Goal: Use online tool/utility: Utilize a website feature to perform a specific function

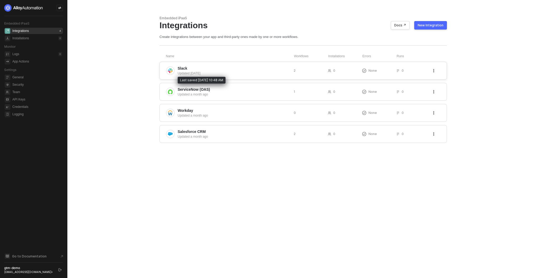
click at [215, 72] on div "Updated 6 days ago" at bounding box center [234, 73] width 112 height 5
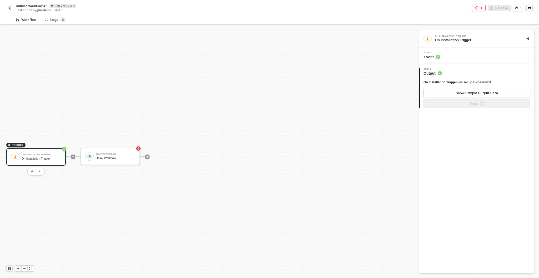
scroll to position [9, 0]
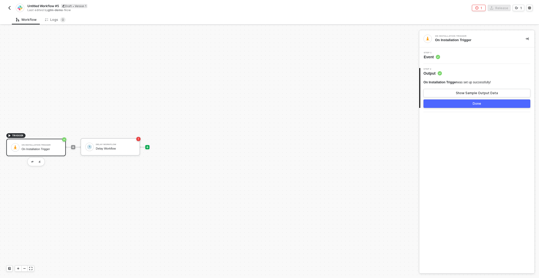
click at [148, 147] on icon "icon-play" at bounding box center [147, 146] width 3 height 3
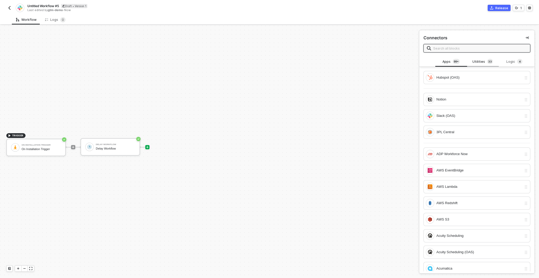
click at [476, 60] on div "Utilities 3 3" at bounding box center [482, 62] width 23 height 6
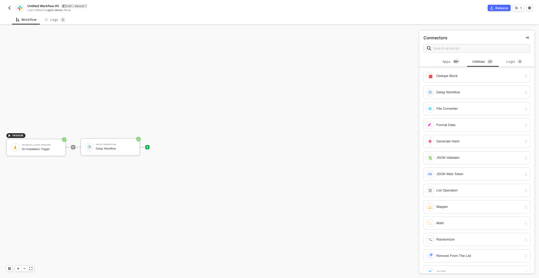
scroll to position [158, 0]
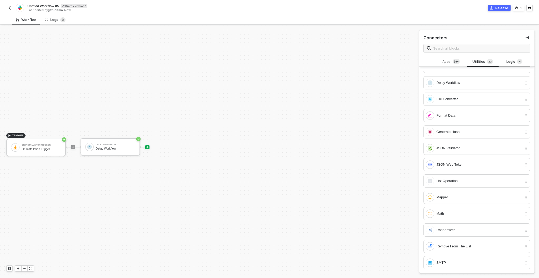
click at [514, 60] on div "Logic 4" at bounding box center [514, 62] width 23 height 6
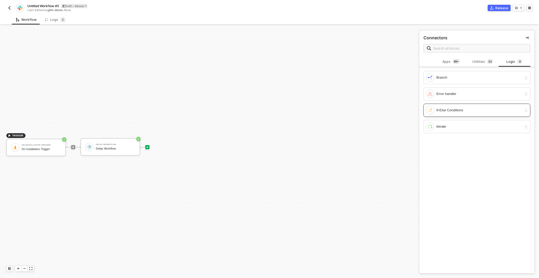
click at [445, 110] on div "If-Else Conditions" at bounding box center [480, 110] width 86 height 6
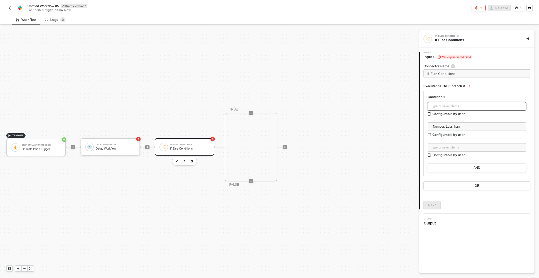
click at [440, 107] on div "Type or select items ﻿" at bounding box center [477, 106] width 92 height 5
click at [441, 124] on span "Number: Less than" at bounding box center [478, 126] width 90 height 8
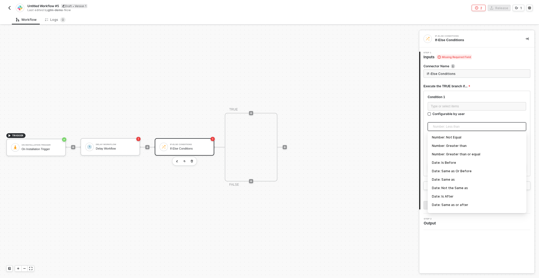
scroll to position [0, 0]
click at [448, 127] on span "Number: Less than" at bounding box center [478, 126] width 90 height 8
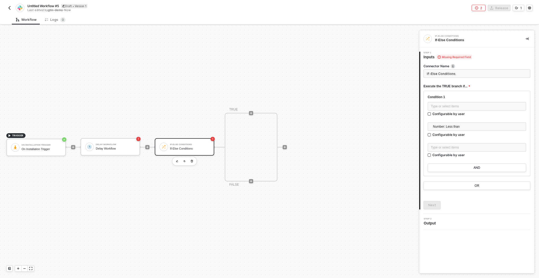
click at [393, 123] on div "TRIGGER On Installation Trigger On Installation Trigger Delay Workflow Delay Wo…" at bounding box center [208, 147] width 417 height 262
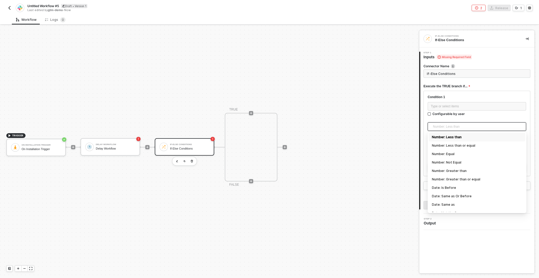
click at [450, 128] on span "Number: Less than" at bounding box center [478, 126] width 90 height 8
click at [418, 137] on div "TRIGGER On Installation Trigger On Installation Trigger Delay Workflow Delay Wo…" at bounding box center [209, 152] width 419 height 252
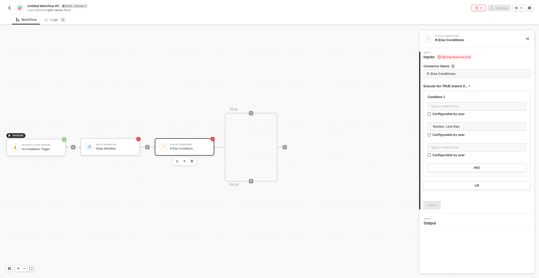
scroll to position [9, 0]
click at [459, 165] on button "AND" at bounding box center [477, 167] width 98 height 8
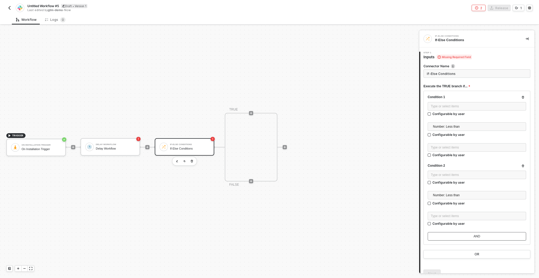
scroll to position [25, 0]
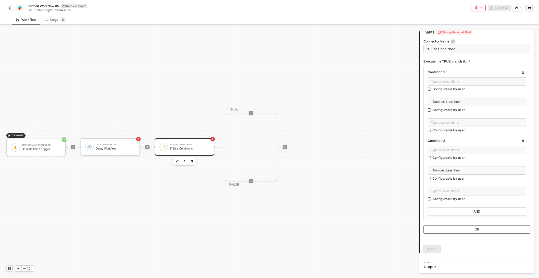
click at [454, 228] on button "OR" at bounding box center [477, 229] width 107 height 8
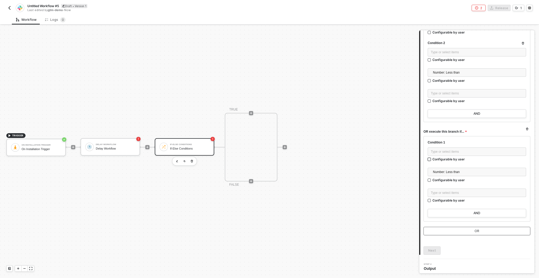
scroll to position [124, 0]
click at [461, 113] on button "AND" at bounding box center [477, 112] width 98 height 8
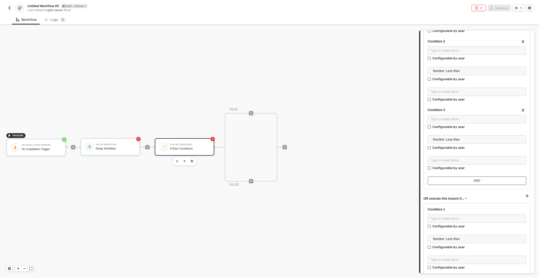
scroll to position [192, 0]
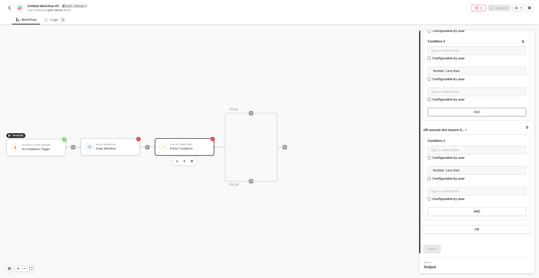
click at [461, 110] on button "AND" at bounding box center [477, 112] width 98 height 8
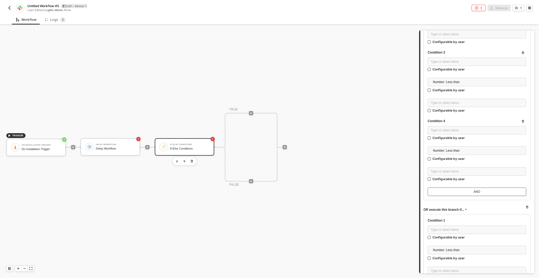
scroll to position [187, 0]
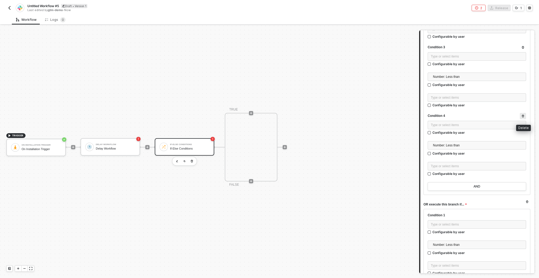
click at [524, 115] on icon "button" at bounding box center [523, 115] width 3 height 3
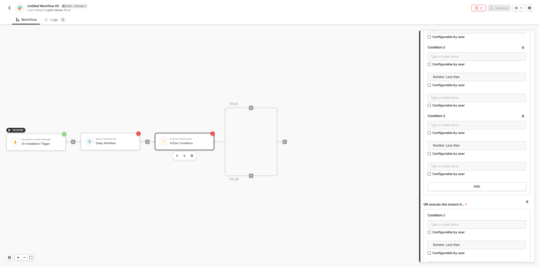
scroll to position [145, 0]
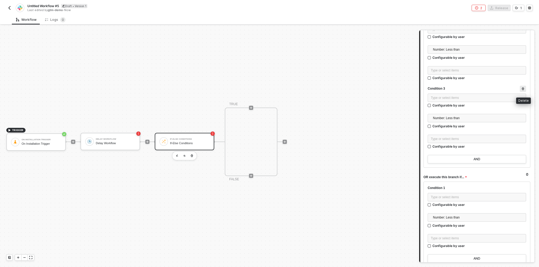
click at [522, 88] on icon "button" at bounding box center [523, 88] width 3 height 3
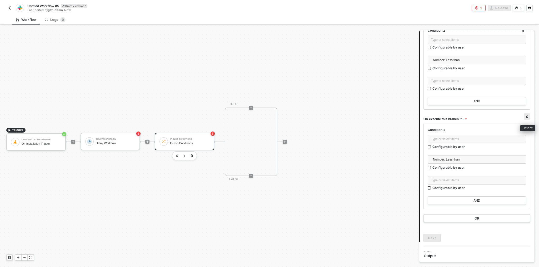
click at [526, 116] on icon "button" at bounding box center [527, 116] width 3 height 3
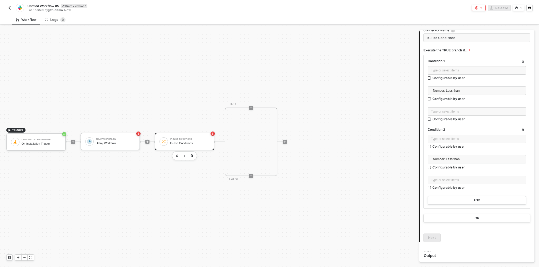
scroll to position [0, 0]
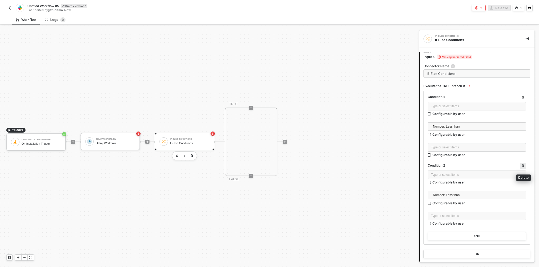
click at [524, 165] on icon "button" at bounding box center [523, 165] width 2 height 3
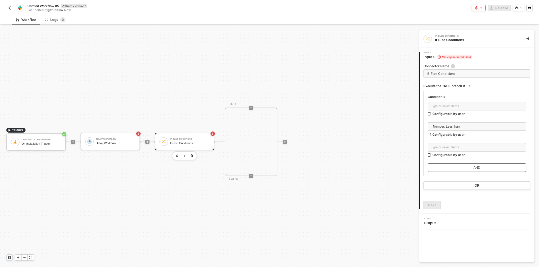
click at [440, 168] on button "AND" at bounding box center [477, 167] width 98 height 8
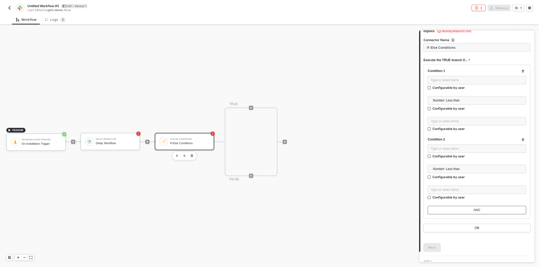
scroll to position [32, 0]
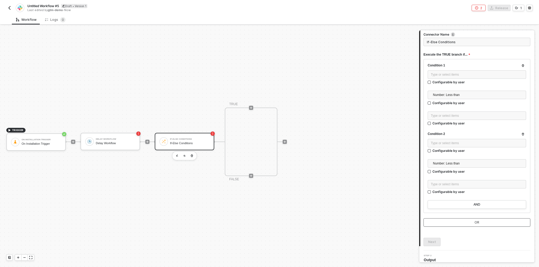
click at [477, 222] on div "OR" at bounding box center [477, 222] width 5 height 4
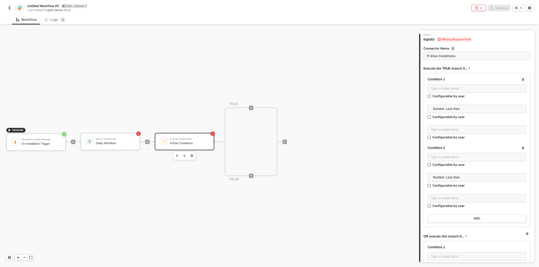
scroll to position [0, 0]
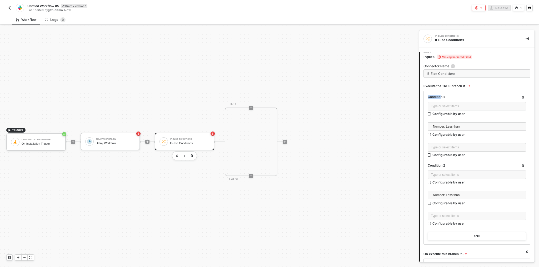
drag, startPoint x: 428, startPoint y: 96, endPoint x: 440, endPoint y: 96, distance: 11.9
click at [441, 96] on div "Condition 1" at bounding box center [477, 97] width 98 height 4
drag, startPoint x: 430, startPoint y: 166, endPoint x: 457, endPoint y: 166, distance: 26.3
click at [457, 166] on div "Condition 2" at bounding box center [477, 165] width 98 height 4
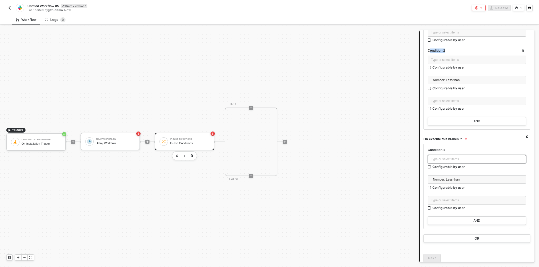
scroll to position [118, 0]
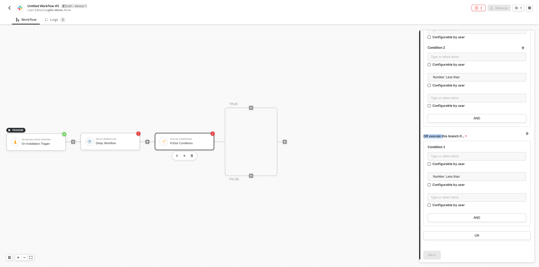
drag, startPoint x: 425, startPoint y: 135, endPoint x: 442, endPoint y: 135, distance: 17.4
click at [442, 135] on span "OR execute this branch if..." at bounding box center [445, 136] width 43 height 7
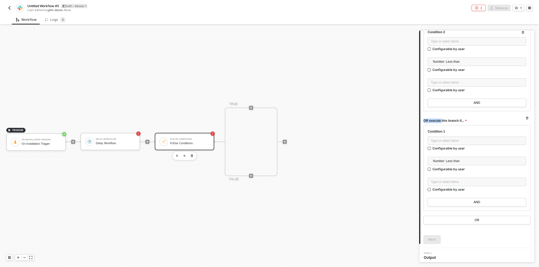
scroll to position [135, 0]
click at [444, 199] on button "AND" at bounding box center [477, 200] width 98 height 8
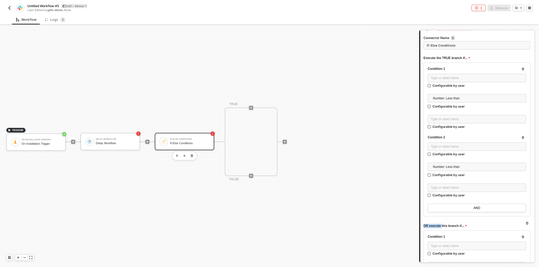
scroll to position [26, 0]
drag, startPoint x: 425, startPoint y: 60, endPoint x: 474, endPoint y: 59, distance: 49.0
click at [474, 59] on div "Execute the TRUE branch if..." at bounding box center [477, 60] width 107 height 9
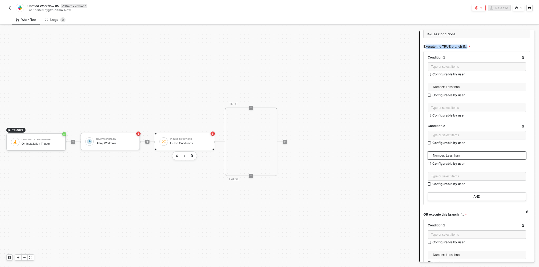
scroll to position [40, 0]
drag, startPoint x: 425, startPoint y: 214, endPoint x: 473, endPoint y: 211, distance: 48.2
click at [473, 212] on div "OR execute this branch if..." at bounding box center [477, 214] width 107 height 9
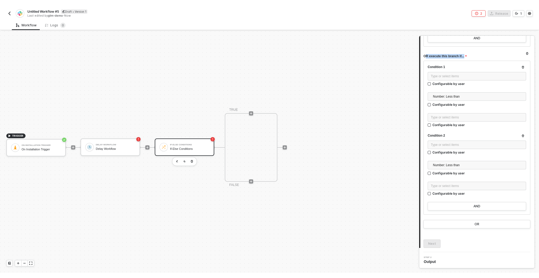
scroll to position [192, 0]
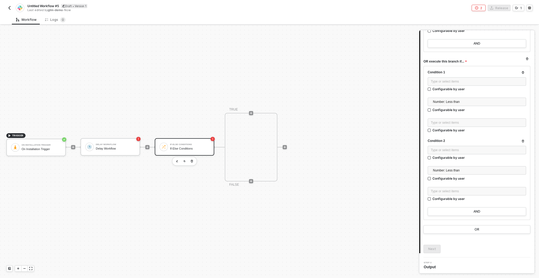
click at [184, 105] on div "TRIGGER On Installation Trigger On Installation Trigger Delay Workflow Delay Wo…" at bounding box center [208, 147] width 417 height 262
click at [285, 147] on icon "icon-play" at bounding box center [285, 147] width 2 height 2
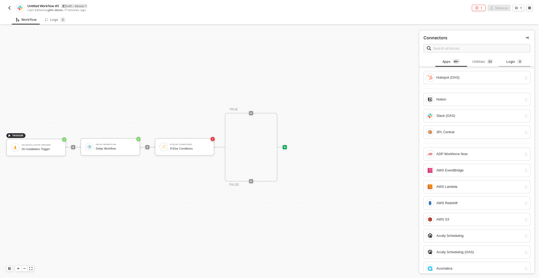
click at [507, 63] on div "Logic 4" at bounding box center [514, 62] width 23 height 6
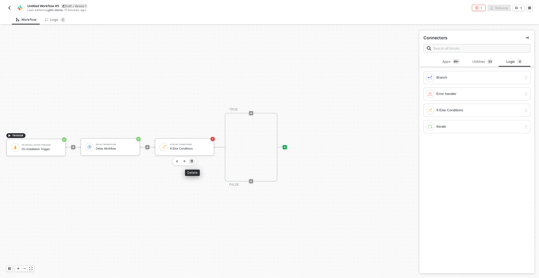
click at [192, 160] on icon "button" at bounding box center [192, 161] width 2 height 3
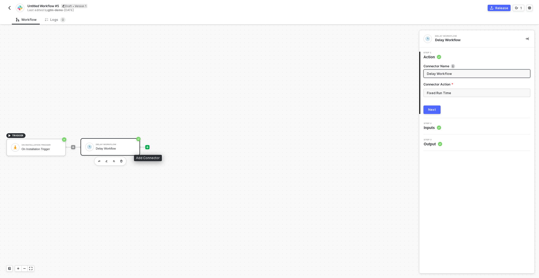
click at [148, 147] on icon "icon-play" at bounding box center [147, 146] width 3 height 3
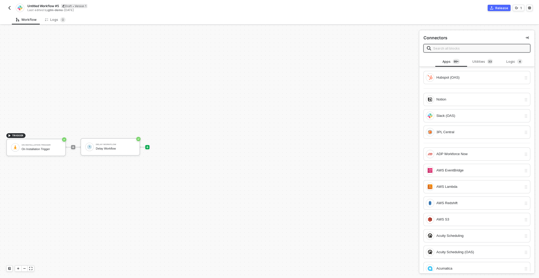
click at [462, 49] on input "text" at bounding box center [480, 48] width 94 height 6
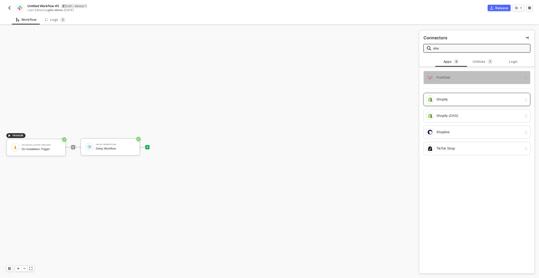
type input "sho"
click at [441, 101] on div "Shopify" at bounding box center [480, 99] width 86 height 6
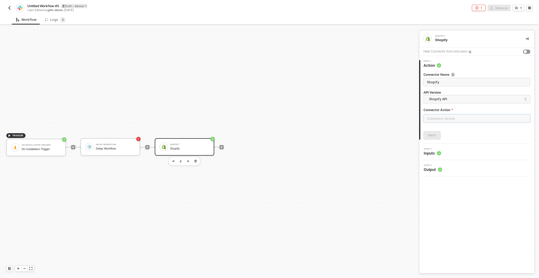
click at [444, 119] on input "text" at bounding box center [477, 118] width 107 height 8
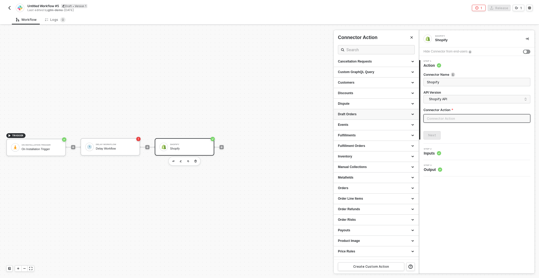
scroll to position [52, 0]
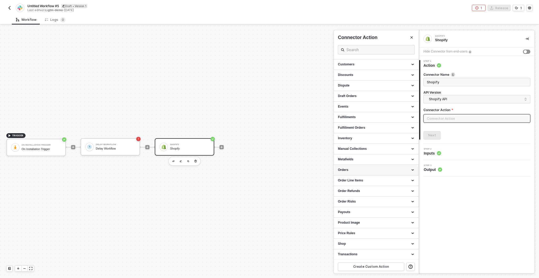
click at [346, 169] on div "Orders" at bounding box center [376, 169] width 77 height 4
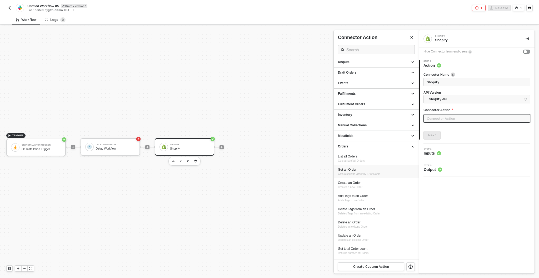
click at [348, 167] on div "Get an Order" at bounding box center [376, 169] width 77 height 4
type input "Gets a specific Order by ID or Name"
type input "Orders - Get an Order"
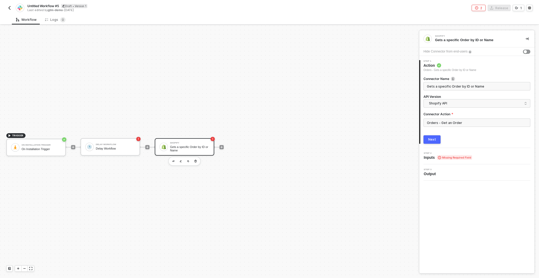
click at [433, 140] on div "Next" at bounding box center [432, 139] width 8 height 4
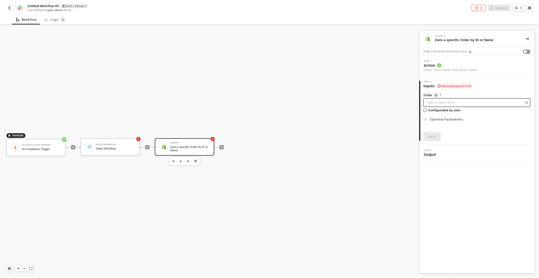
click at [429, 103] on div "Type or select items ﻿" at bounding box center [474, 102] width 95 height 5
click at [363, 50] on span "Blocks 1" at bounding box center [368, 50] width 17 height 4
click at [346, 49] on span "Order" at bounding box center [346, 50] width 9 height 4
click at [430, 102] on div "Type or select items ﻿" at bounding box center [474, 102] width 95 height 5
click at [431, 134] on div "Next" at bounding box center [432, 136] width 8 height 4
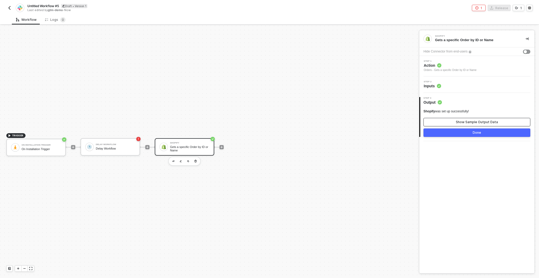
click at [446, 122] on button "Show Sample Output Data" at bounding box center [477, 122] width 107 height 8
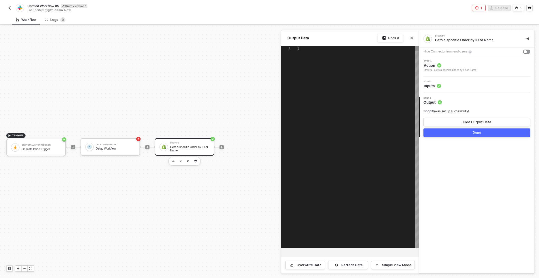
type textarea "{ "order": { "id": 450789469, "email": "[PERSON_NAME][EMAIL_ADDRESS][DOMAIN_NAM…"
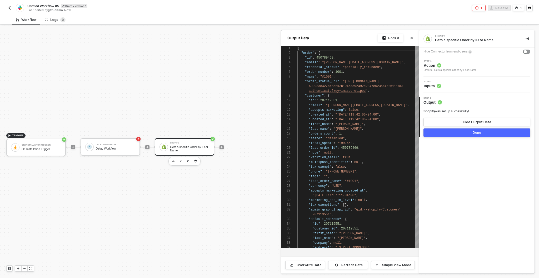
click at [253, 72] on div at bounding box center [269, 152] width 539 height 252
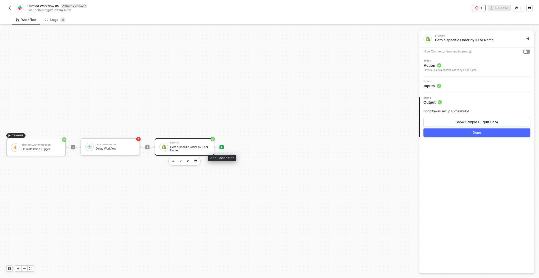
click at [222, 146] on icon "icon-play" at bounding box center [222, 147] width 2 height 2
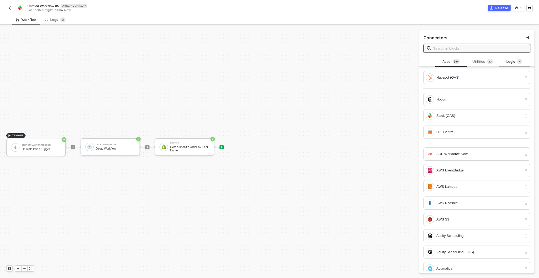
click at [512, 61] on div "Logic 4" at bounding box center [514, 62] width 23 height 6
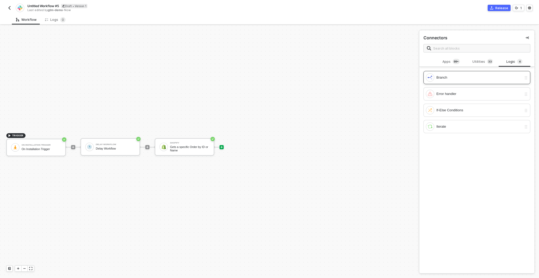
click at [439, 77] on div "Branch" at bounding box center [480, 78] width 86 height 6
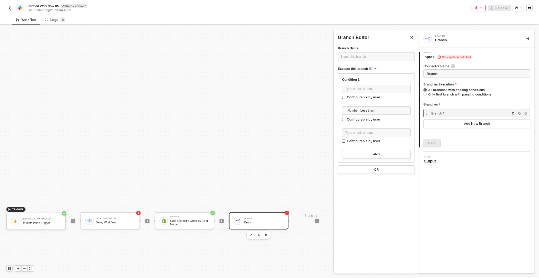
click at [296, 182] on div at bounding box center [269, 152] width 539 height 252
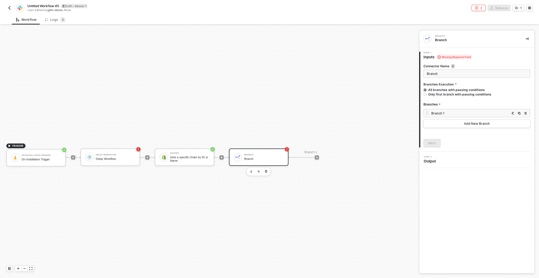
scroll to position [73, 0]
